Goal: Check status: Check status

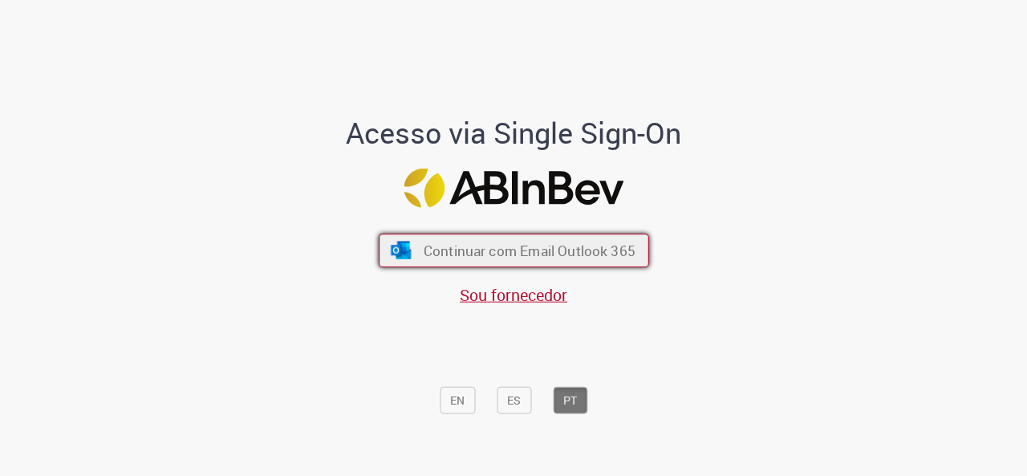
drag, startPoint x: 469, startPoint y: 269, endPoint x: 459, endPoint y: 260, distance: 13.1
click at [465, 268] on div "Continuar com Email Outlook 365 Sou fornecedor" at bounding box center [513, 261] width 265 height 89
click at [459, 257] on span "Continuar com Email Outlook 365" at bounding box center [529, 250] width 212 height 18
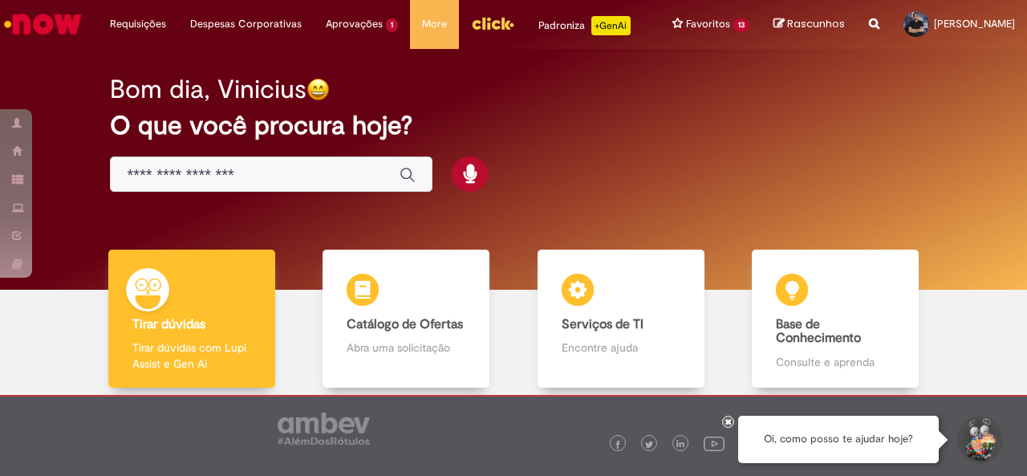
click at [223, 184] on input "Basta digitar aqui" at bounding box center [255, 175] width 257 height 18
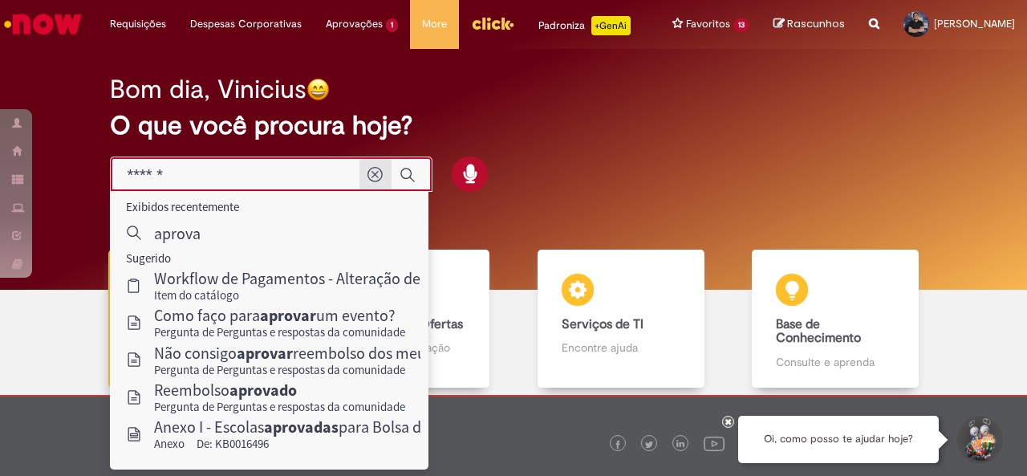
type input "******"
click at [380, 189] on button "Limpar termo de pesquisa" at bounding box center [376, 175] width 32 height 32
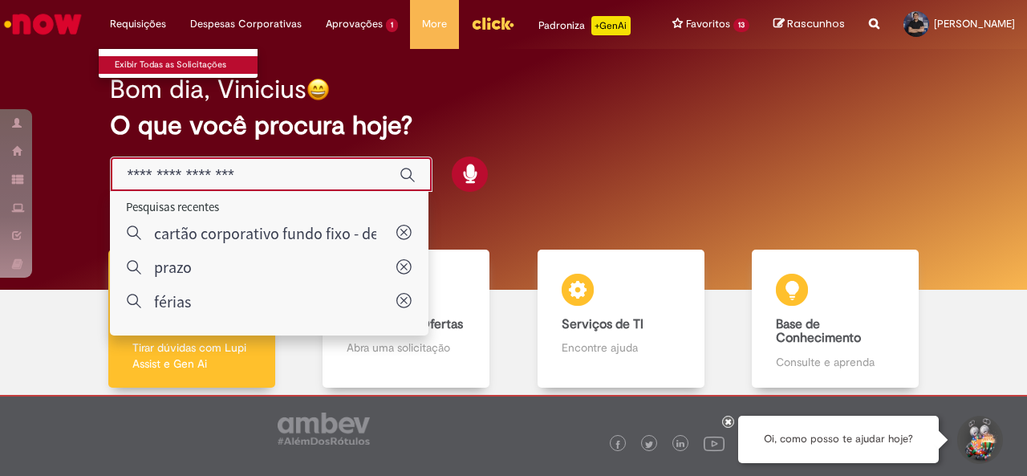
click at [141, 65] on link "Exibir Todas as Solicitações" at bounding box center [187, 65] width 177 height 18
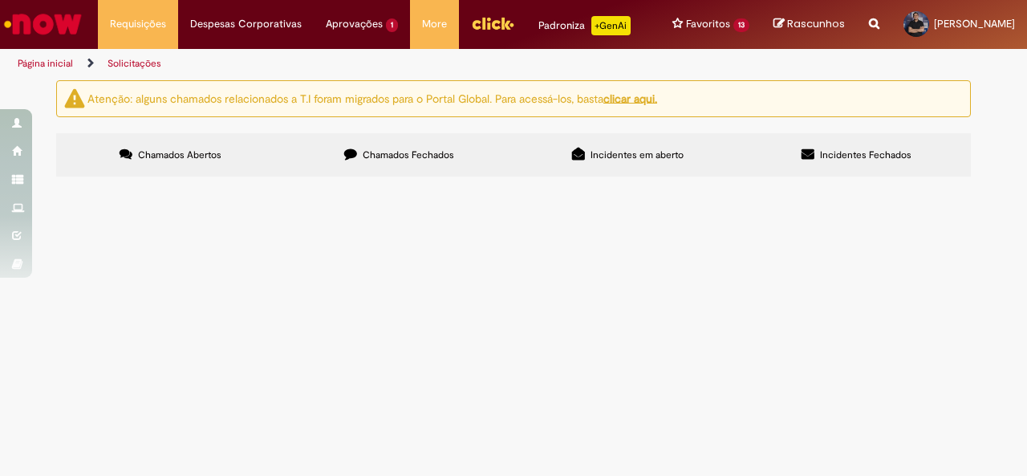
click at [407, 161] on label "Chamados Fechados" at bounding box center [399, 154] width 229 height 43
click at [0, 0] on icon at bounding box center [0, 0] width 0 height 0
click at [0, 0] on span "Solicitação e Recuperação de Acessos" at bounding box center [0, 0] width 0 height 0
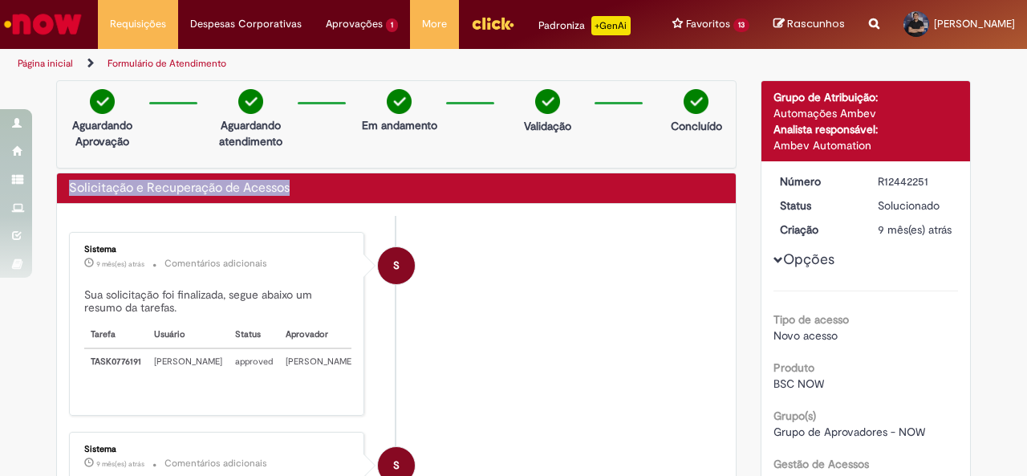
drag, startPoint x: 295, startPoint y: 198, endPoint x: 47, endPoint y: 205, distance: 248.9
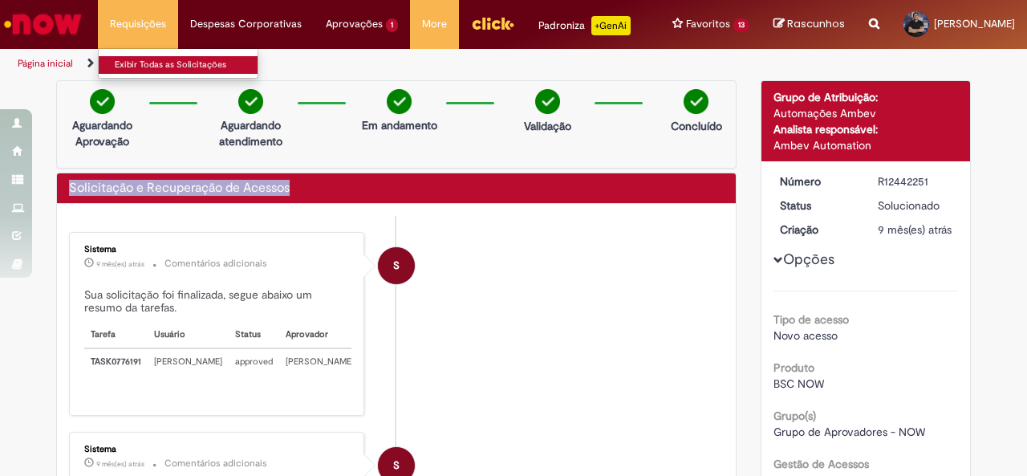
click at [132, 59] on link "Exibir Todas as Solicitações" at bounding box center [187, 65] width 177 height 18
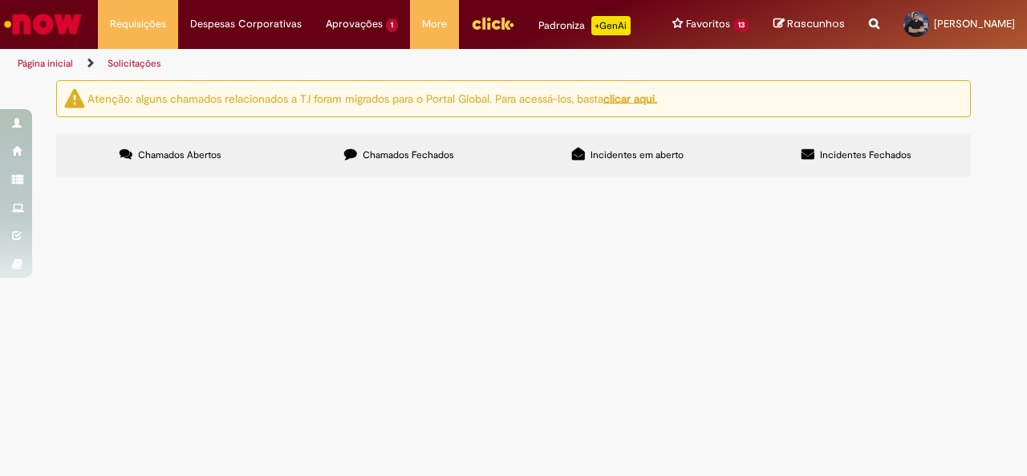
click at [39, 17] on img "Ir para a Homepage" at bounding box center [43, 24] width 83 height 32
click at [48, 17] on img "Ir para a Homepage" at bounding box center [43, 24] width 83 height 32
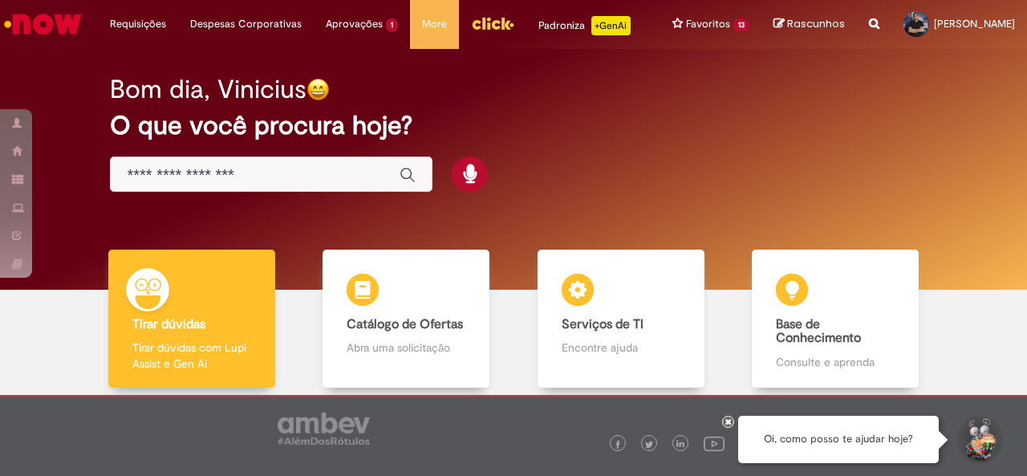
click at [235, 185] on input "Basta digitar aqui" at bounding box center [255, 175] width 257 height 18
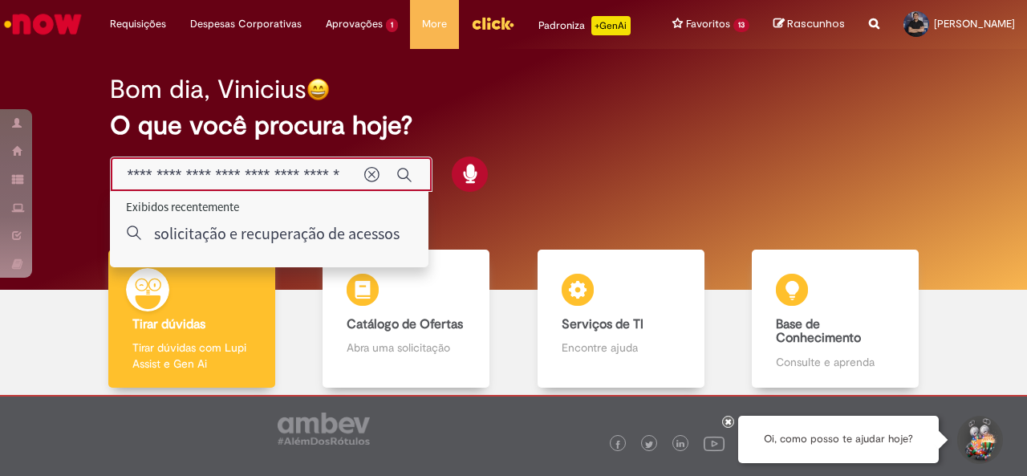
scroll to position [0, 47]
type input "**********"
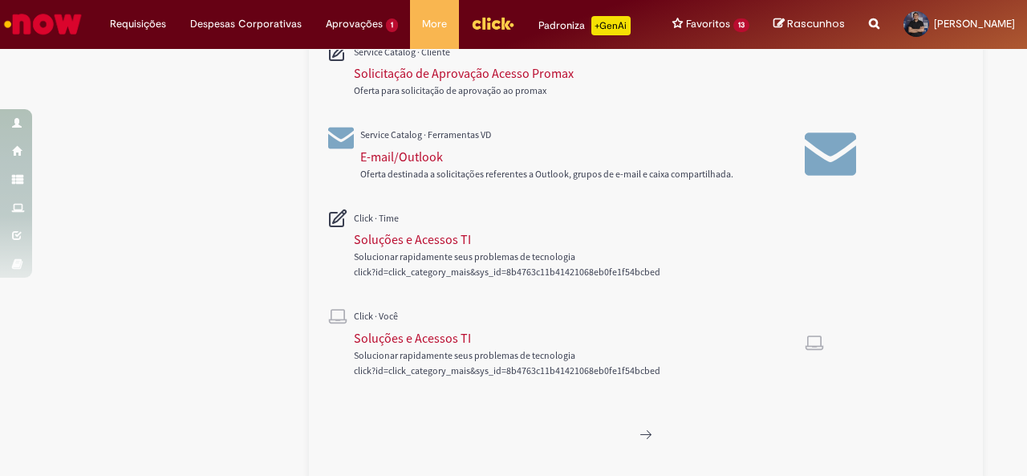
scroll to position [783, 0]
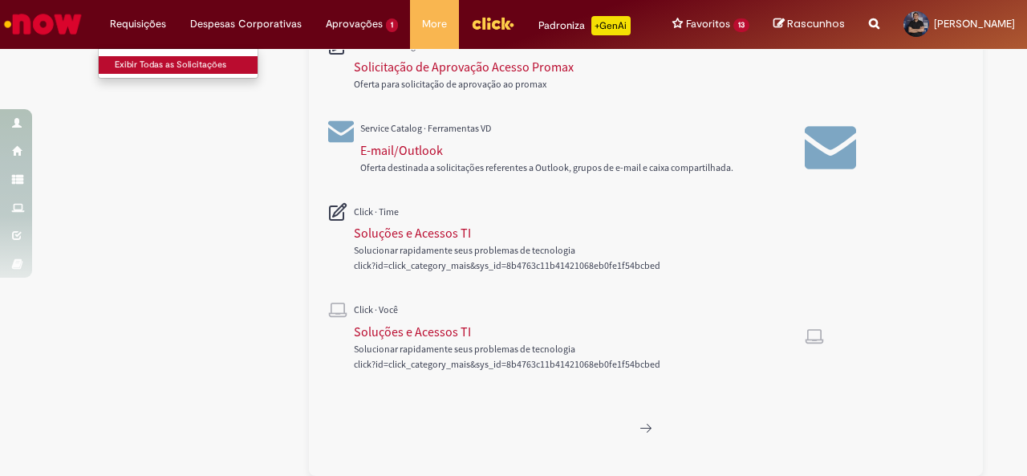
click at [143, 64] on link "Exibir Todas as Solicitações" at bounding box center [187, 65] width 177 height 18
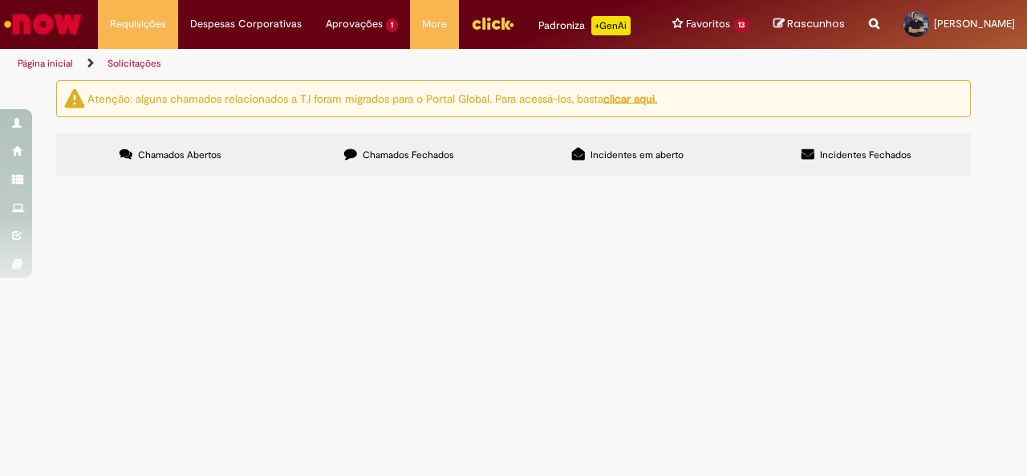
click at [380, 161] on span "Chamados Fechados" at bounding box center [408, 154] width 91 height 13
click at [0, 0] on link at bounding box center [0, 0] width 0 height 0
